Goal: Information Seeking & Learning: Learn about a topic

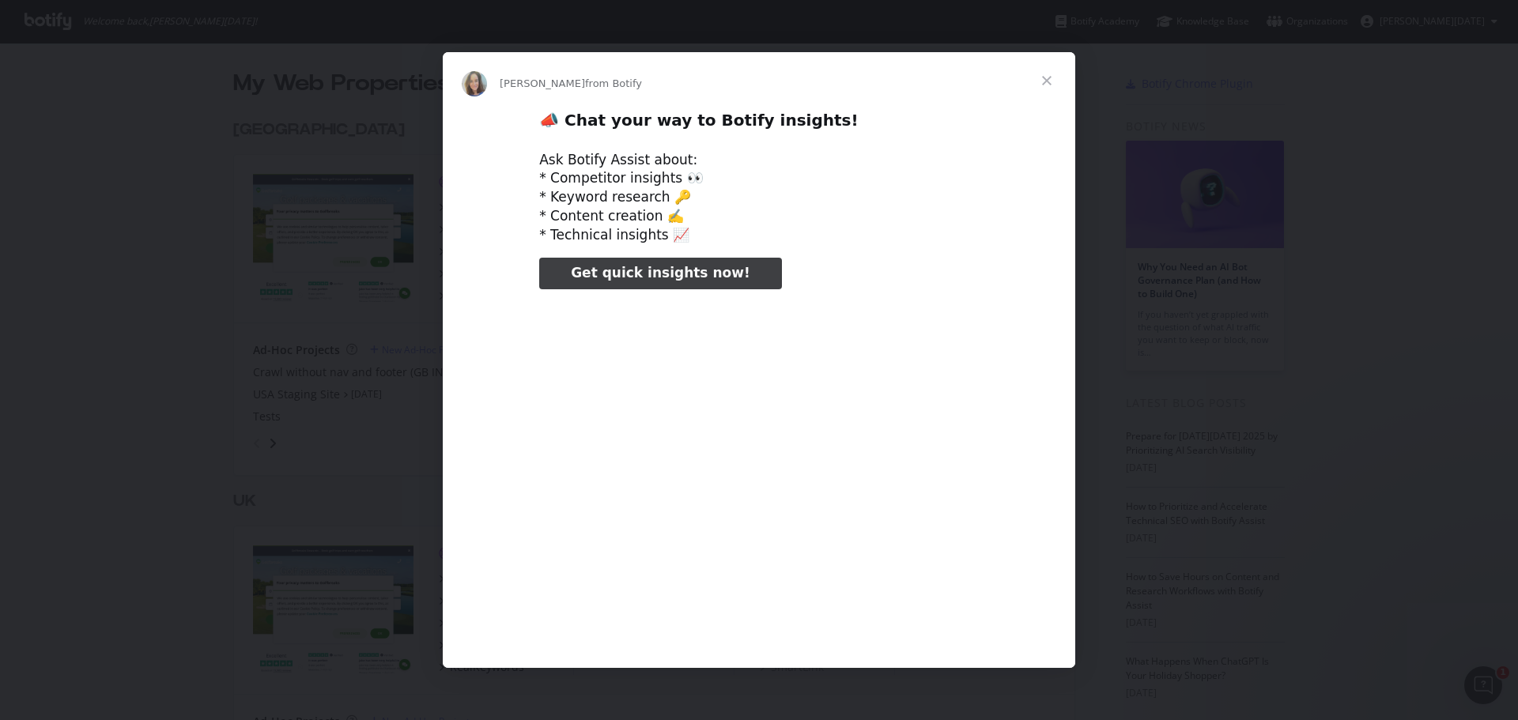
type input "1513303"
click at [1039, 75] on span "Close" at bounding box center [1047, 80] width 57 height 57
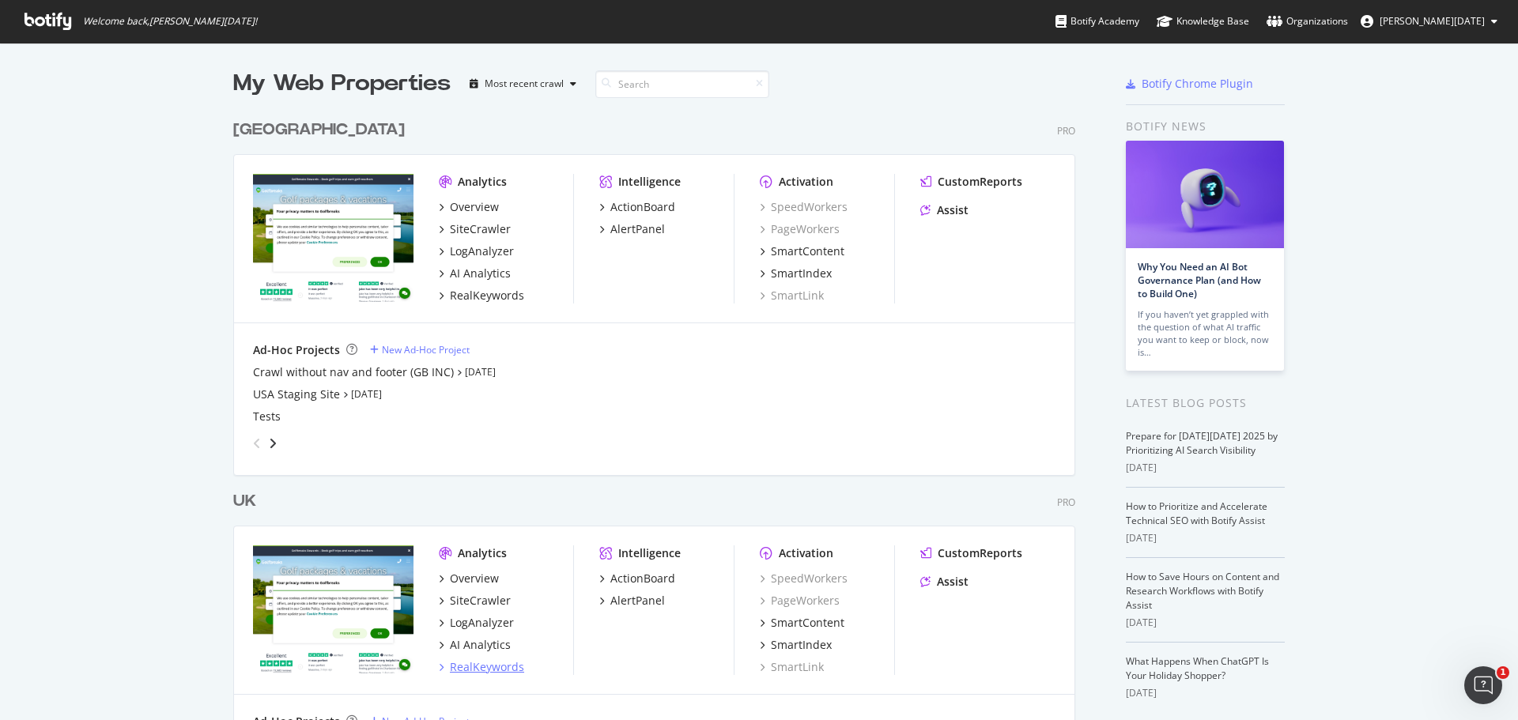
click at [473, 668] on div "RealKeywords" at bounding box center [487, 667] width 74 height 16
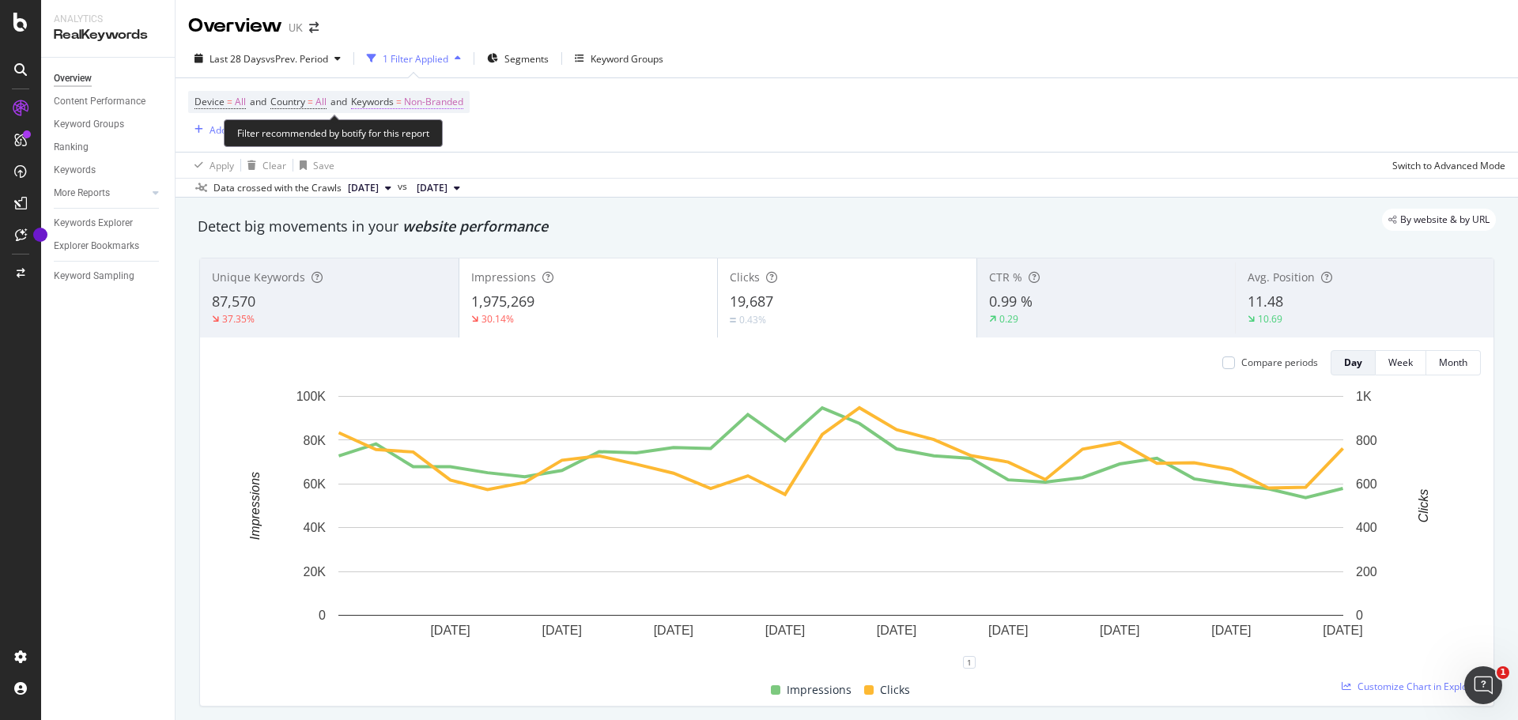
click at [430, 101] on span "Non-Branded" at bounding box center [433, 102] width 59 height 22
click at [435, 144] on span "Non-Branded" at bounding box center [407, 138] width 66 height 13
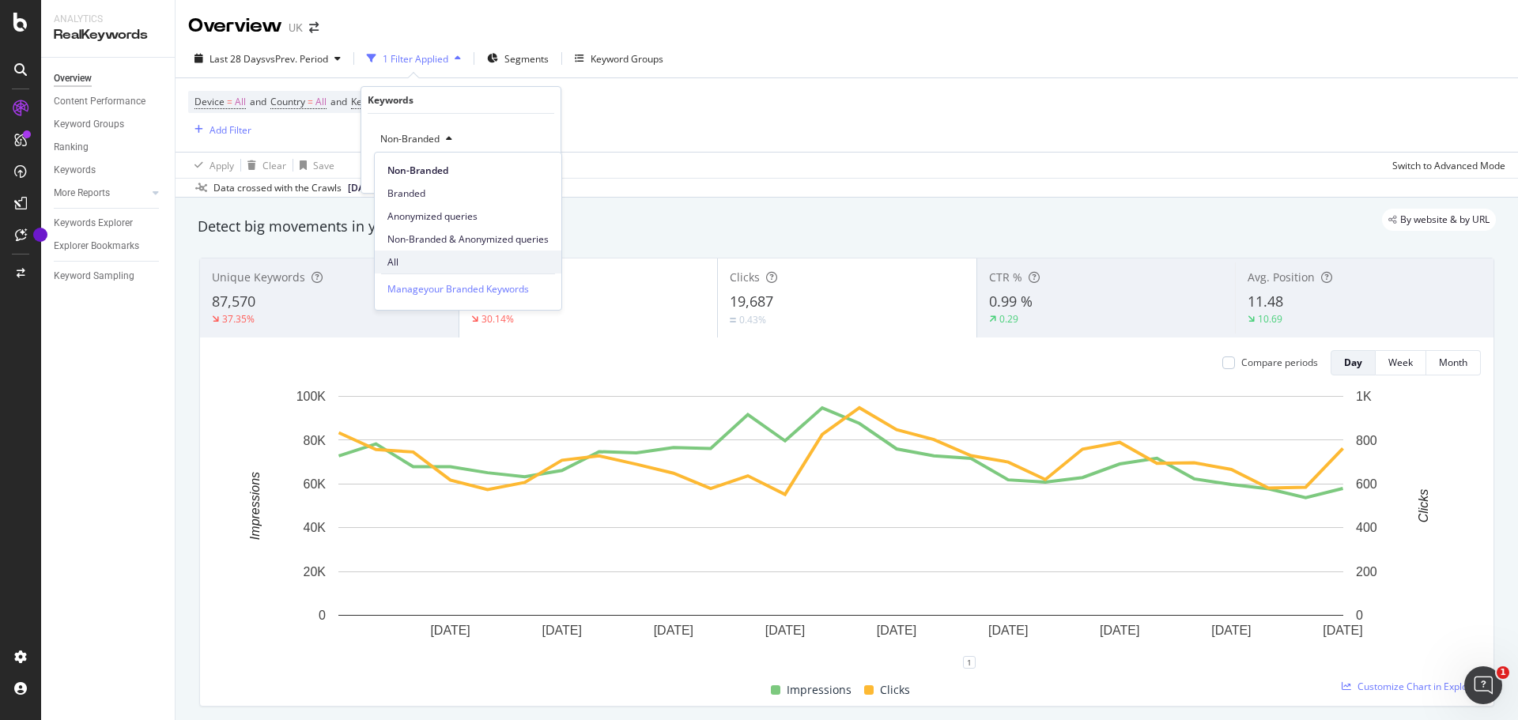
click at [407, 266] on span "All" at bounding box center [467, 262] width 161 height 14
click at [530, 178] on div "Apply" at bounding box center [535, 172] width 25 height 13
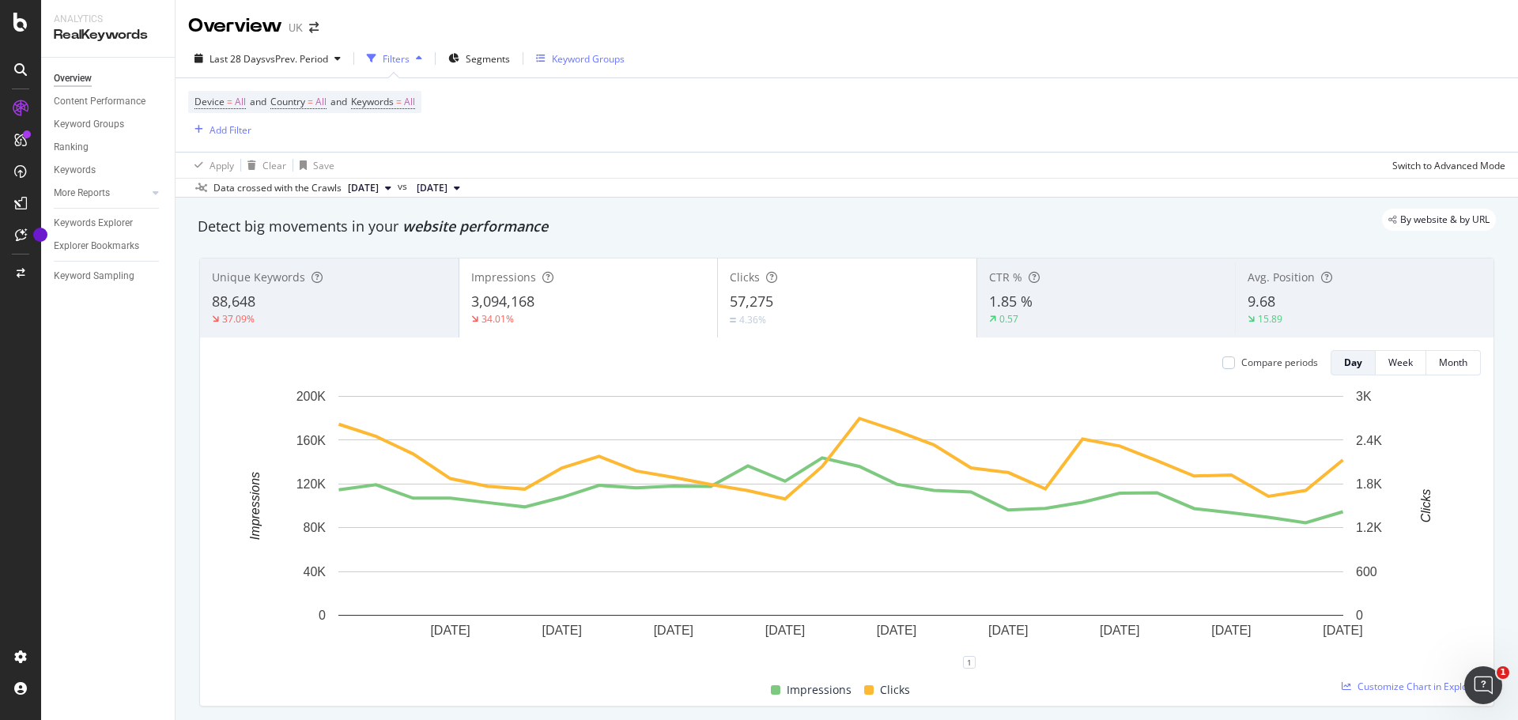
click at [563, 59] on div "Keyword Groups" at bounding box center [588, 58] width 73 height 13
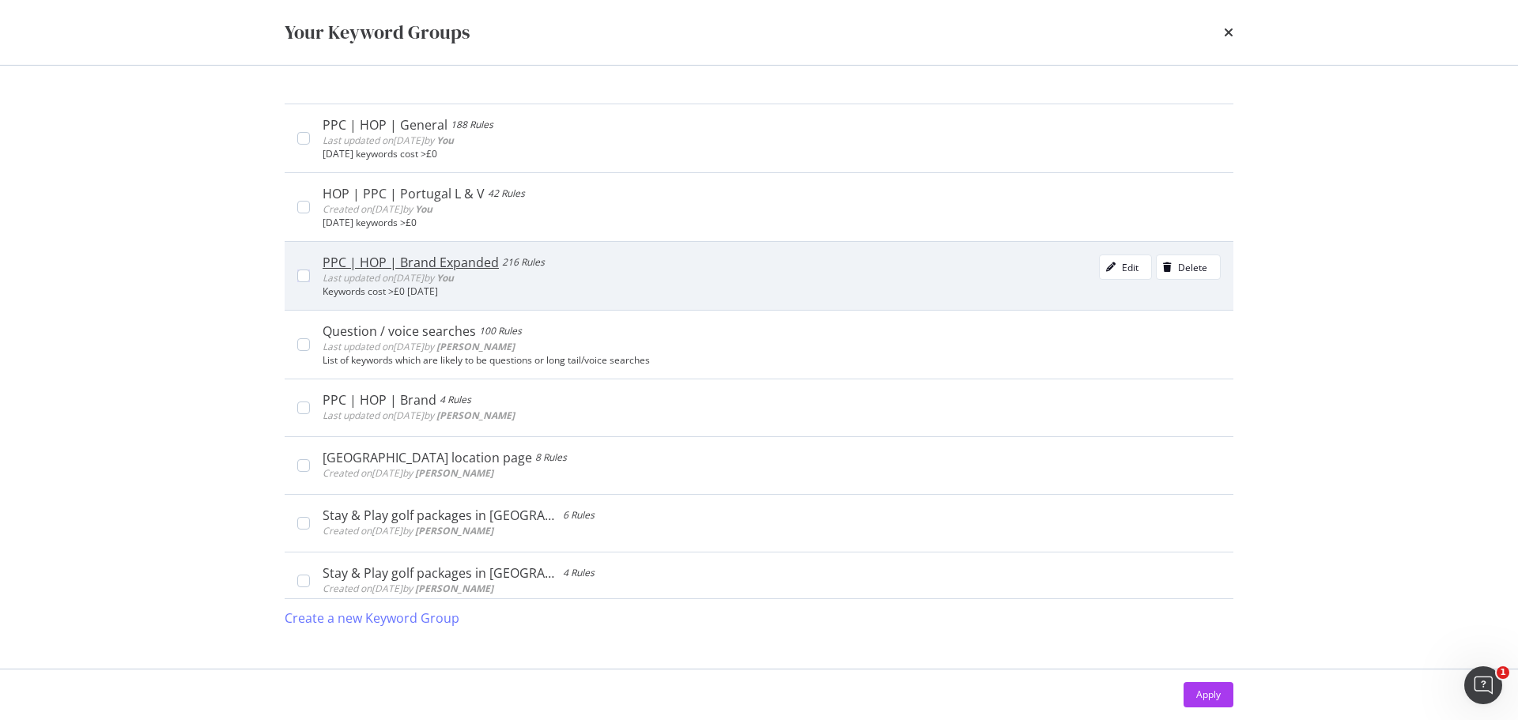
scroll to position [316, 0]
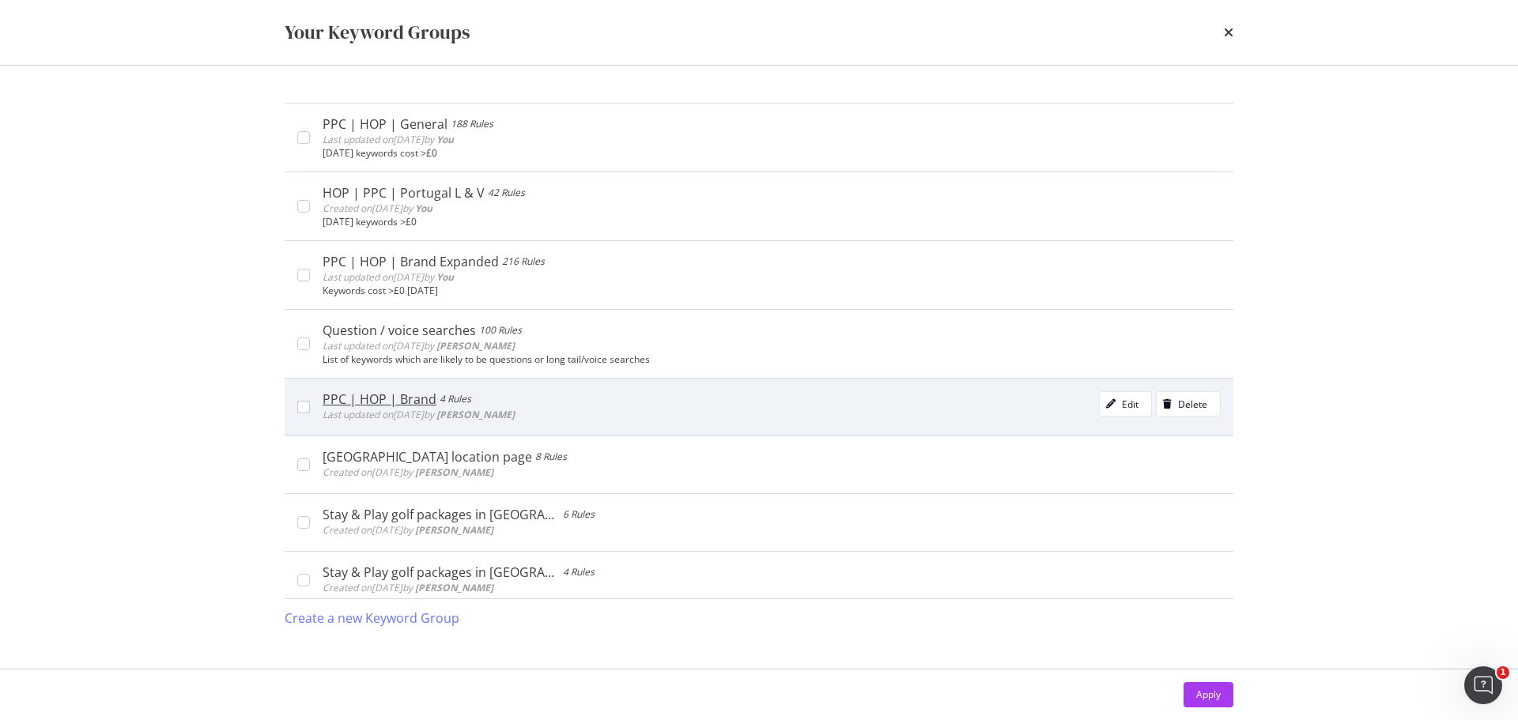
click at [476, 394] on div "PPC | HOP | Brand 4 Rules" at bounding box center [419, 399] width 192 height 16
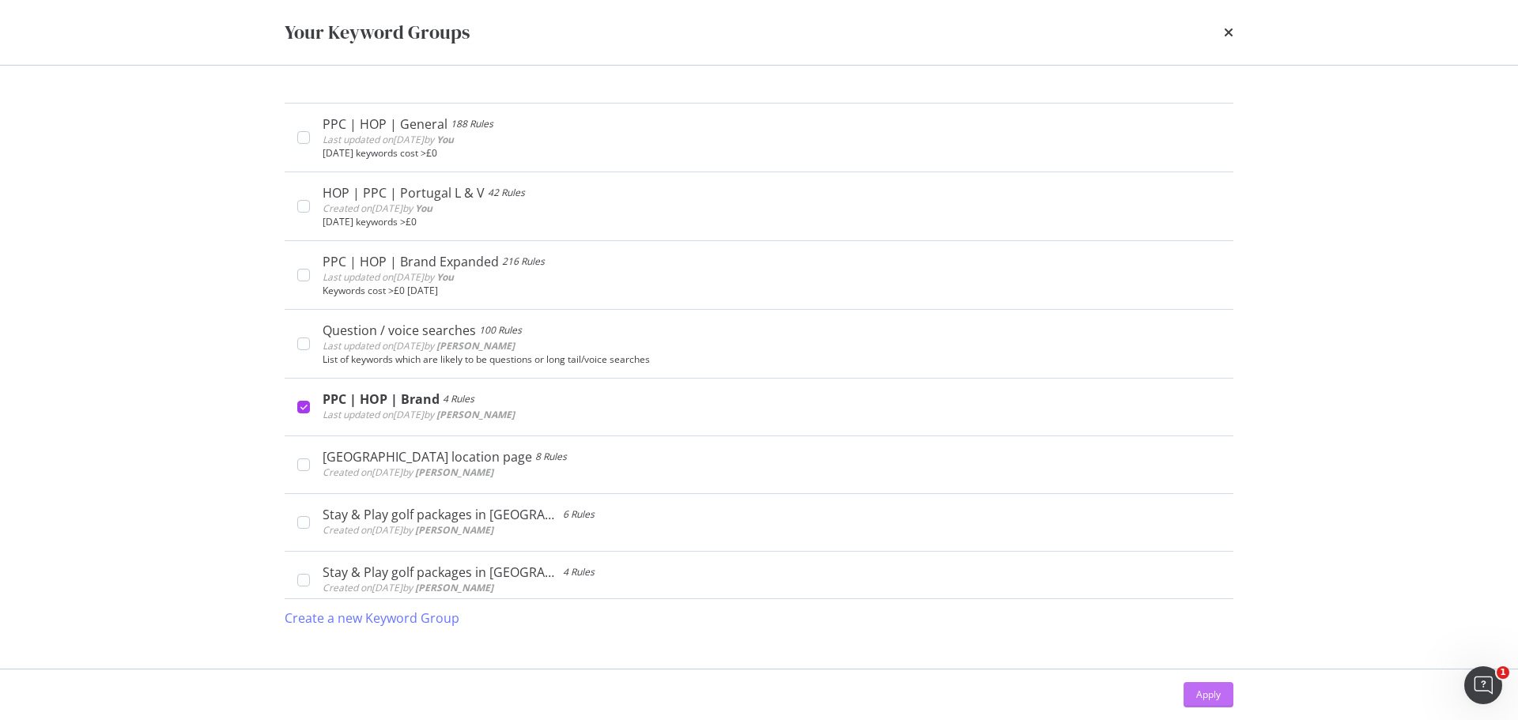
click at [1215, 697] on div "Apply" at bounding box center [1208, 694] width 25 height 13
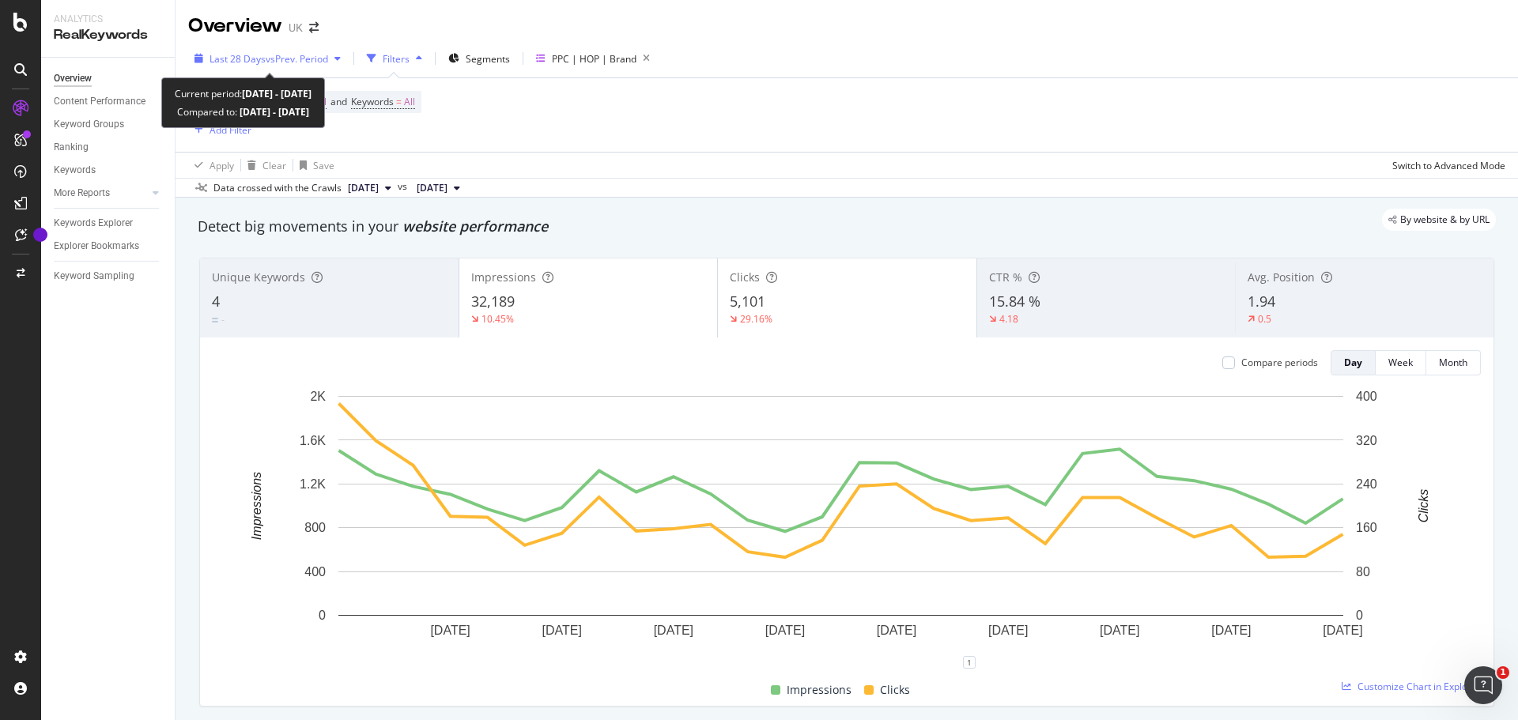
click at [315, 59] on span "vs Prev. Period" at bounding box center [297, 58] width 62 height 13
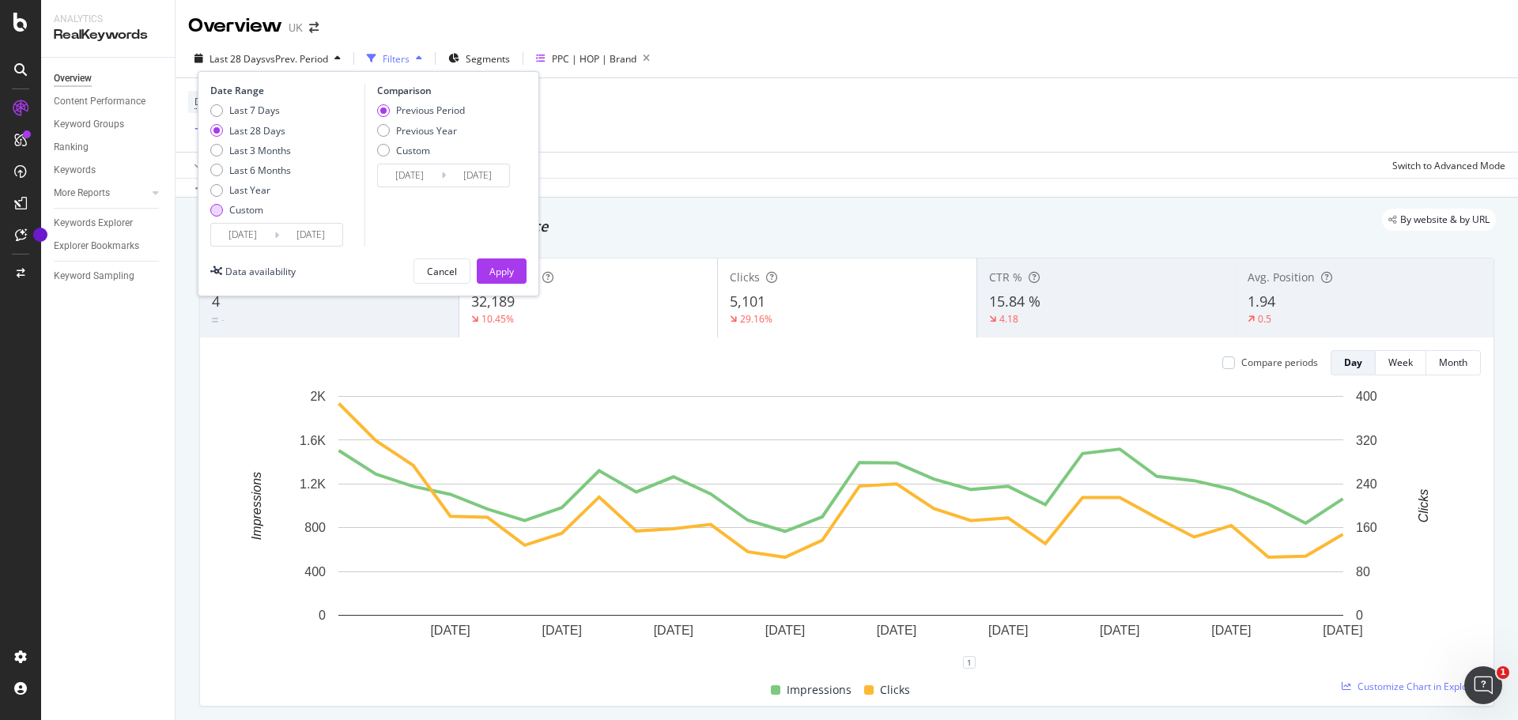
click at [245, 211] on div "Custom" at bounding box center [246, 209] width 34 height 13
click at [246, 229] on input "[DATE]" at bounding box center [242, 235] width 63 height 22
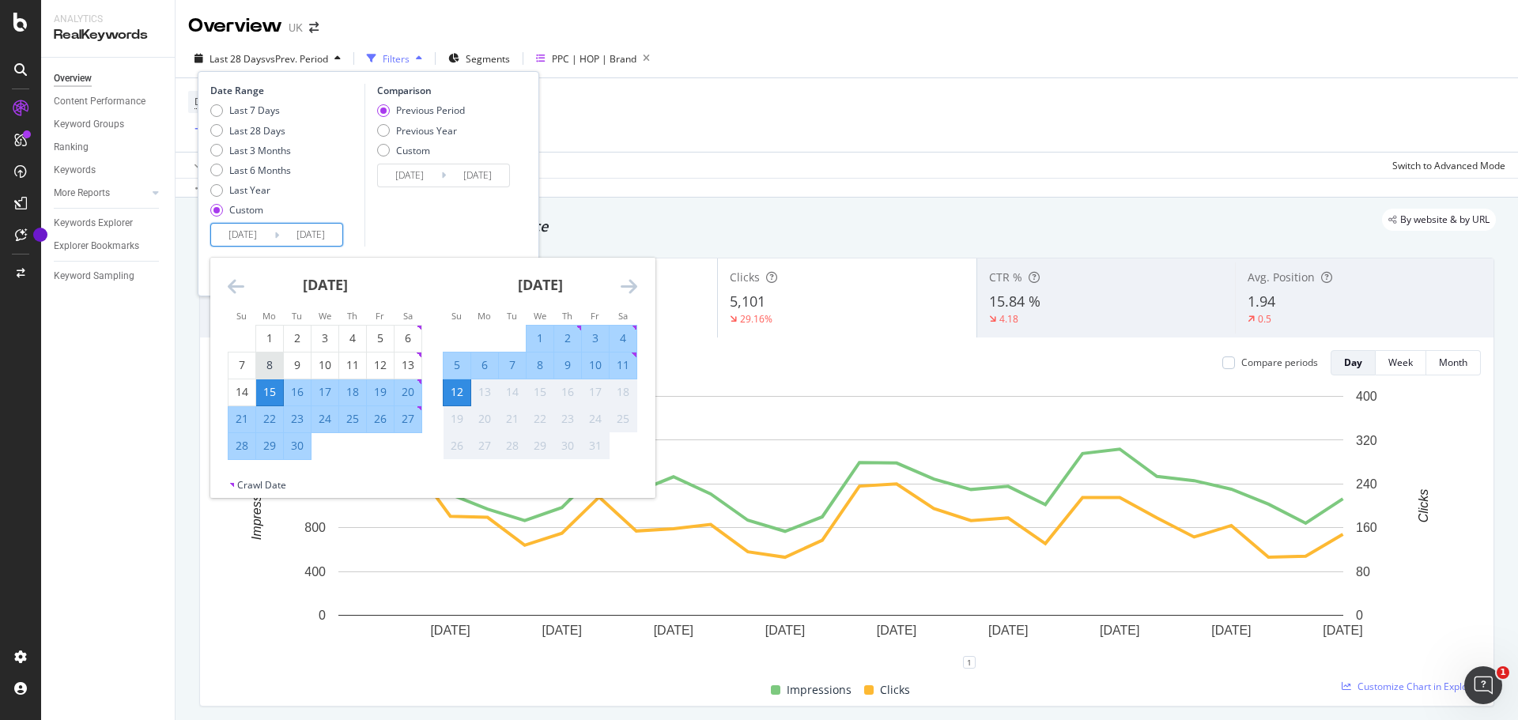
click at [270, 332] on div "1" at bounding box center [269, 339] width 27 height 16
type input "[DATE]"
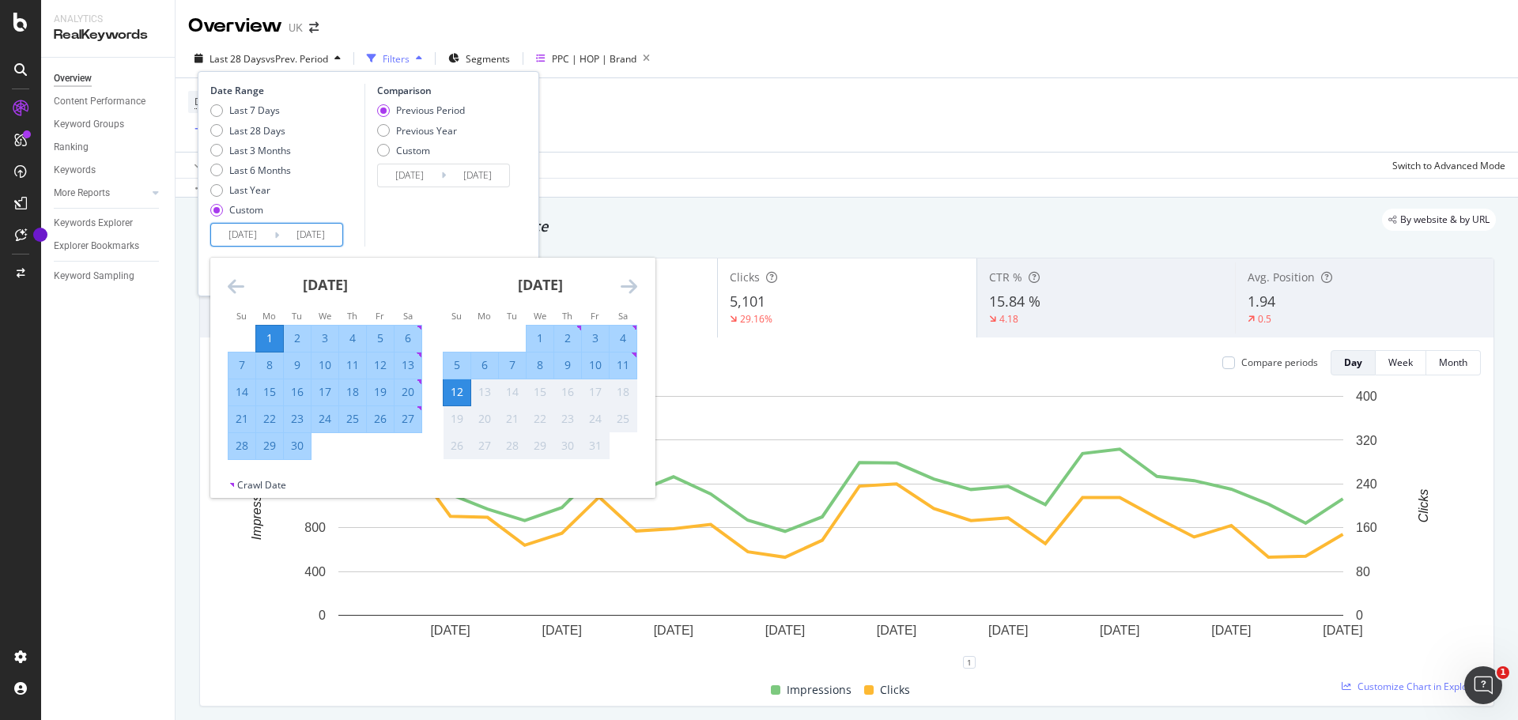
click at [294, 452] on div "30" at bounding box center [297, 446] width 27 height 16
type input "[DATE]"
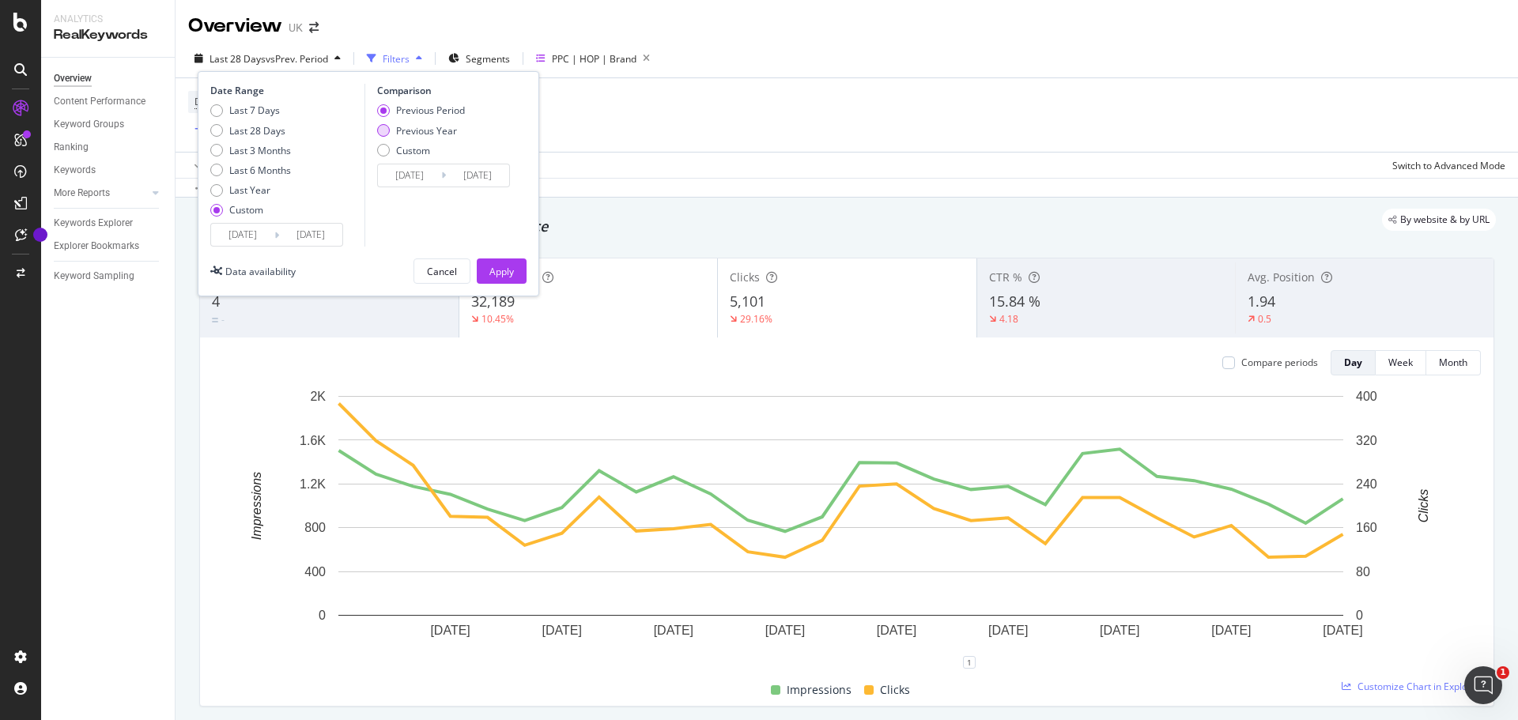
click at [399, 134] on div "Previous Year" at bounding box center [426, 130] width 61 height 13
type input "[DATE]"
click at [514, 270] on button "Apply" at bounding box center [502, 271] width 50 height 25
